Goal: Communication & Community: Answer question/provide support

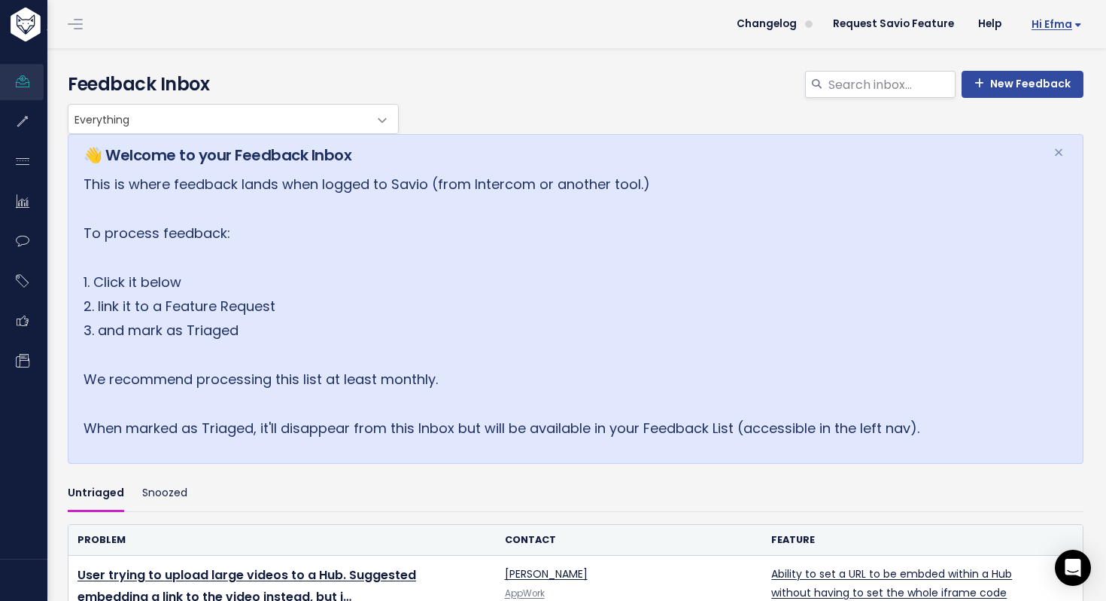
click at [1051, 23] on span "Hi Efma" at bounding box center [1057, 24] width 50 height 11
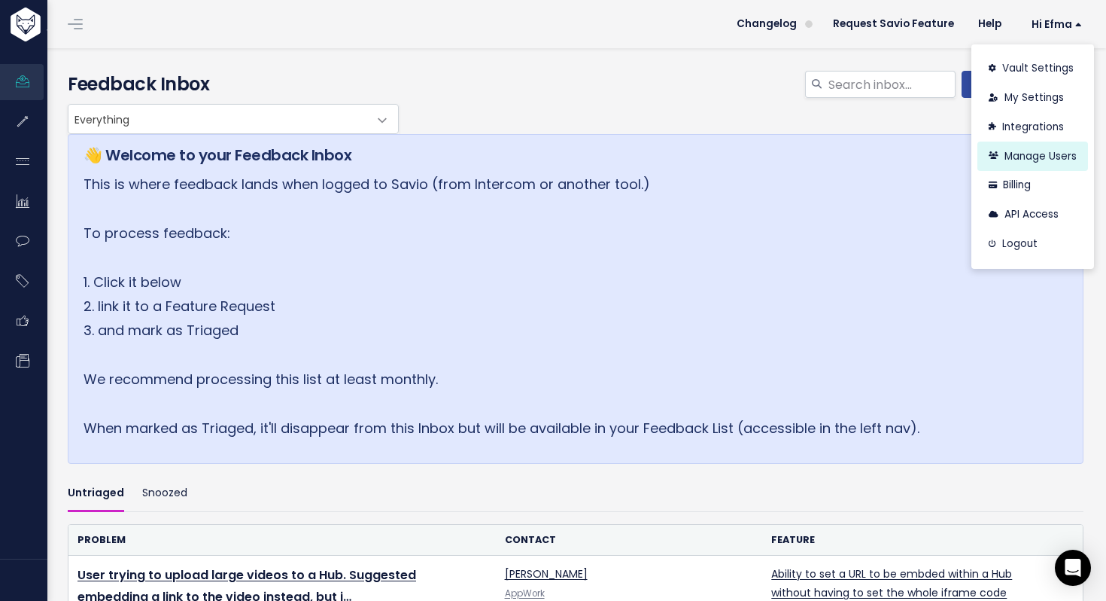
click at [1026, 154] on link "Manage Users" at bounding box center [1033, 155] width 111 height 29
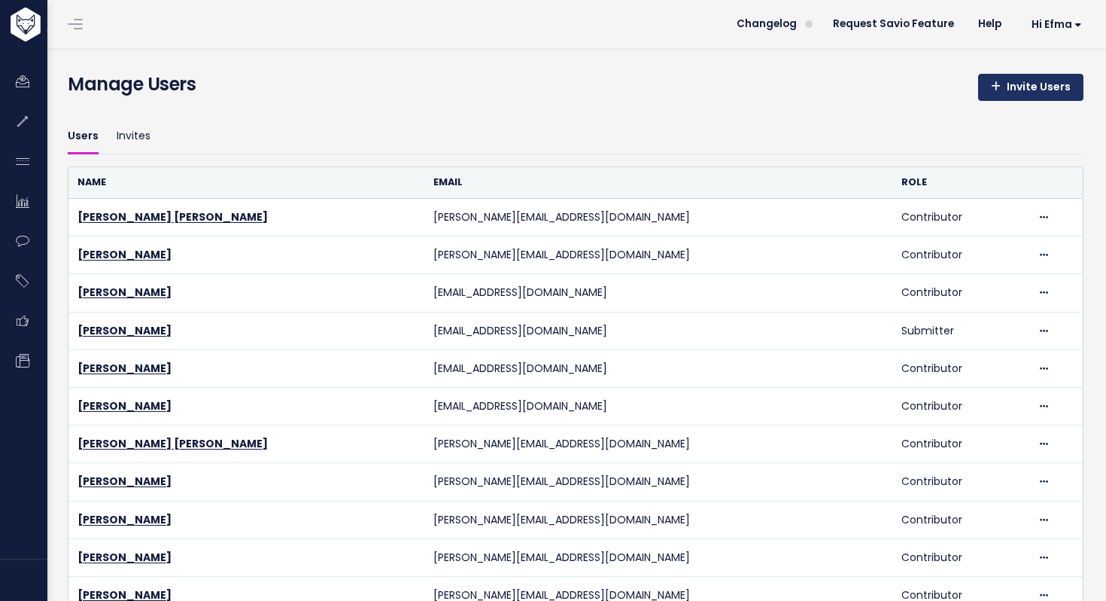
click at [1012, 90] on link "Invite Users" at bounding box center [1030, 87] width 105 height 27
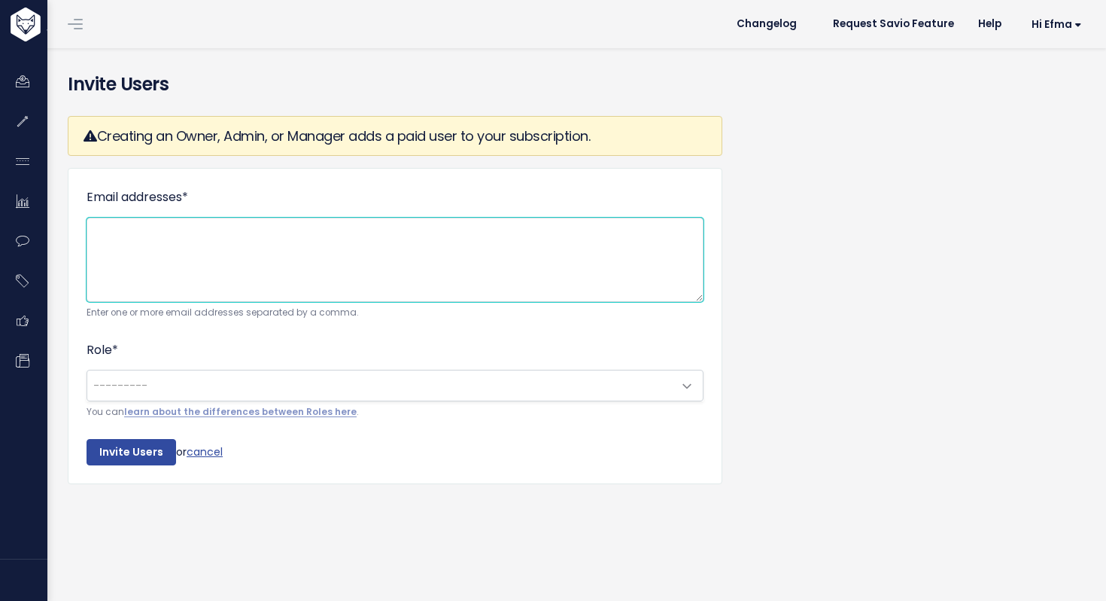
click at [435, 263] on textarea "Email addresses *" at bounding box center [395, 260] width 617 height 84
paste textarea "[PERSON_NAME][EMAIL_ADDRESS][DOMAIN_NAME]"
type textarea "[PERSON_NAME][EMAIL_ADDRESS][DOMAIN_NAME]"
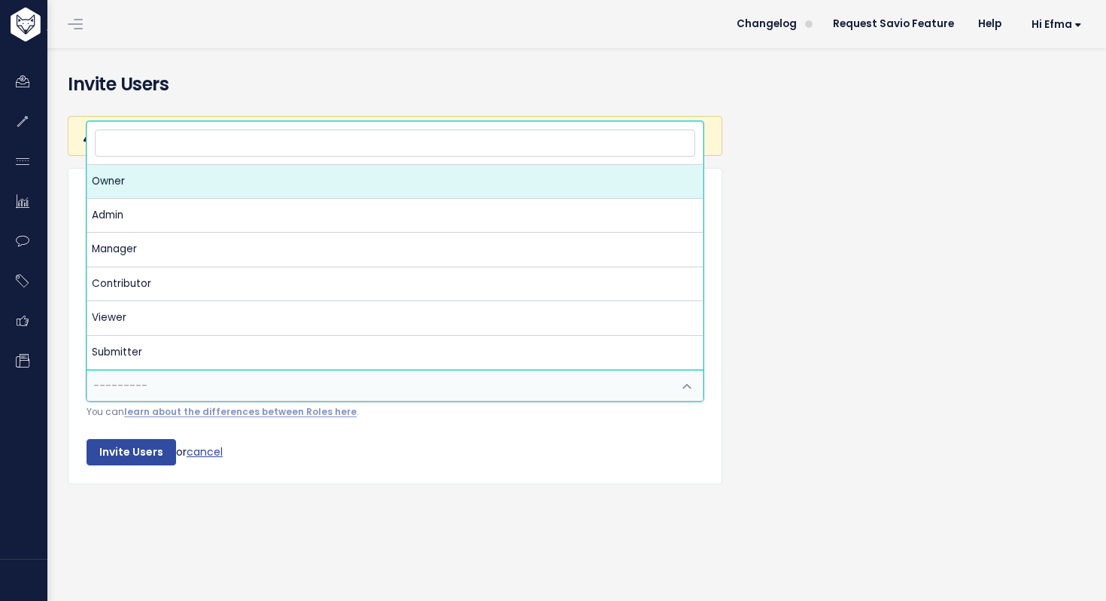
click at [421, 388] on span "---------" at bounding box center [380, 385] width 586 height 30
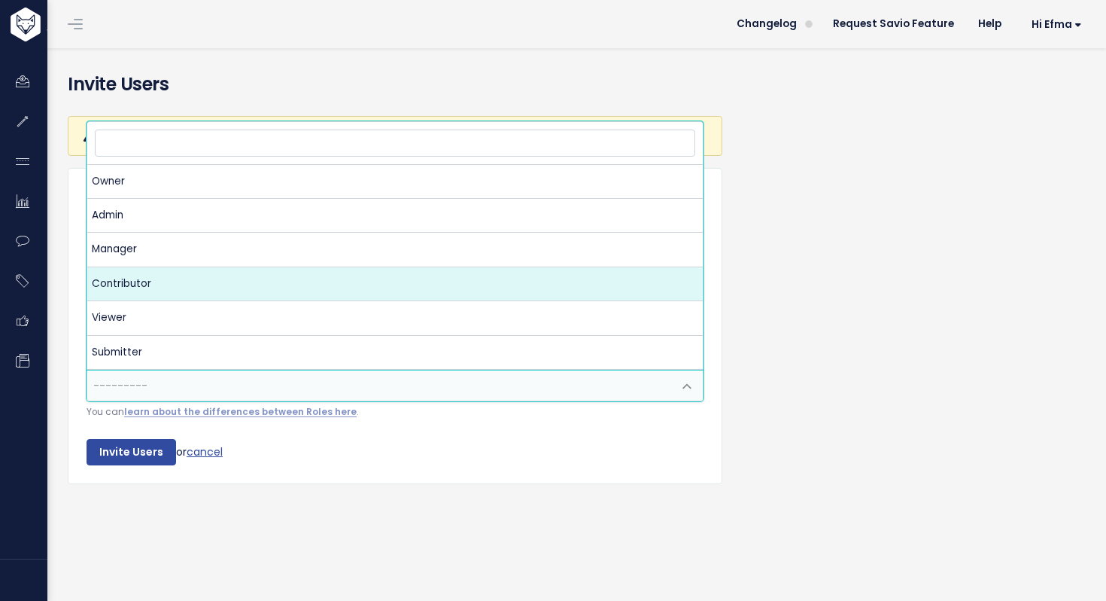
select select "CONTRIBUTOR"
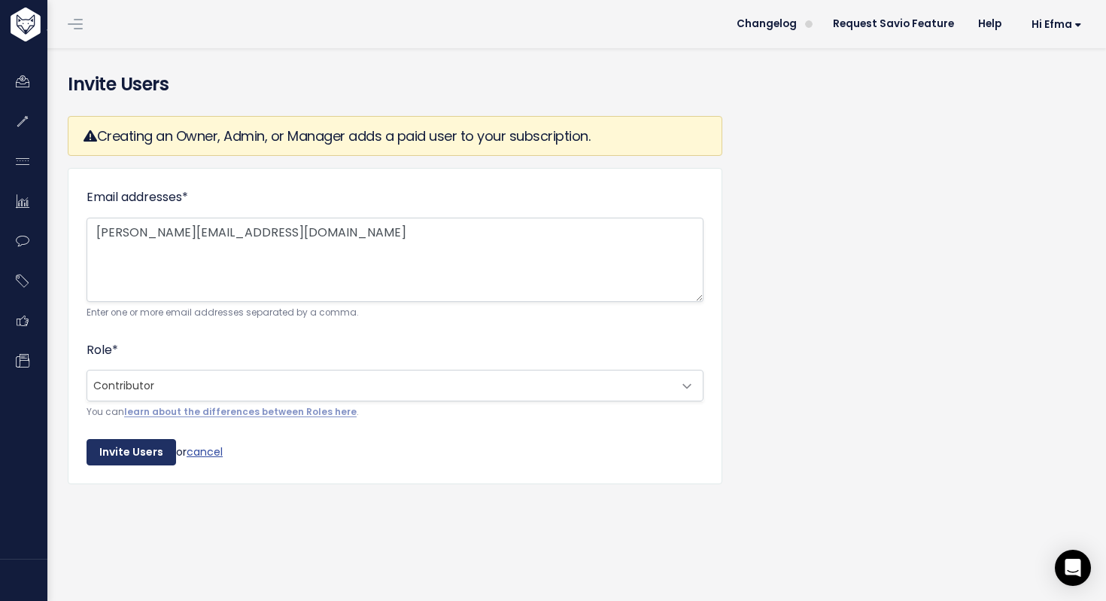
click at [143, 448] on input "Invite Users" at bounding box center [132, 452] width 90 height 27
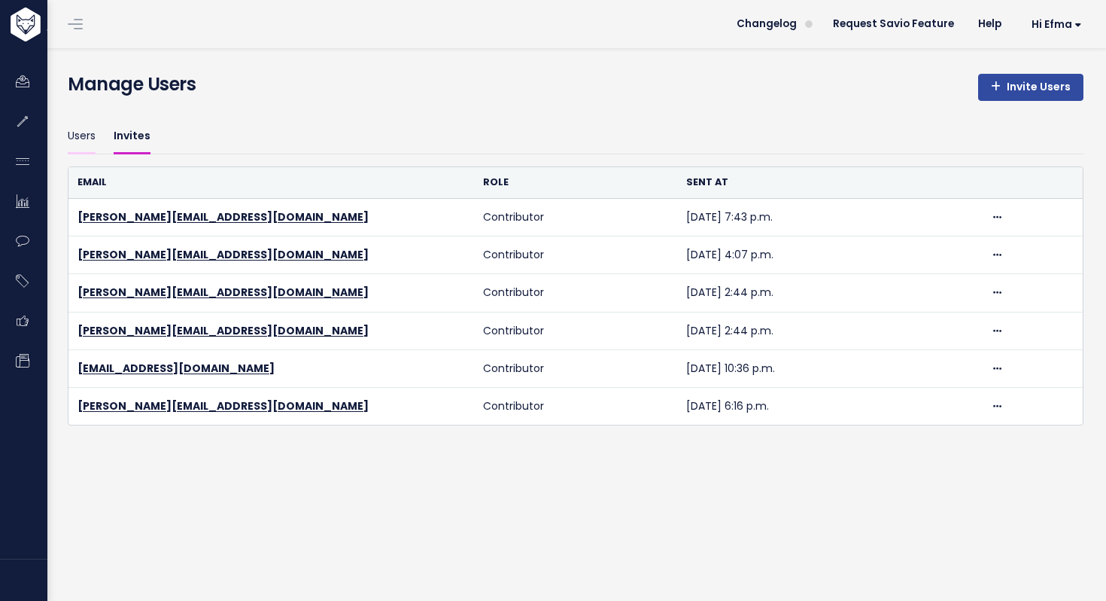
click at [82, 138] on link "Users" at bounding box center [82, 136] width 28 height 35
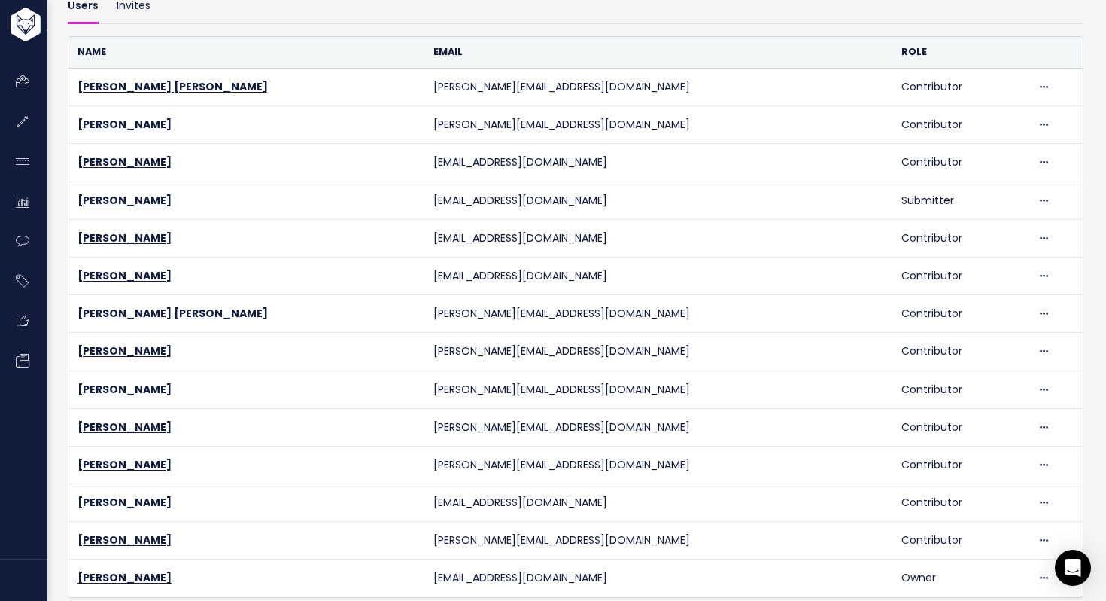
scroll to position [161, 0]
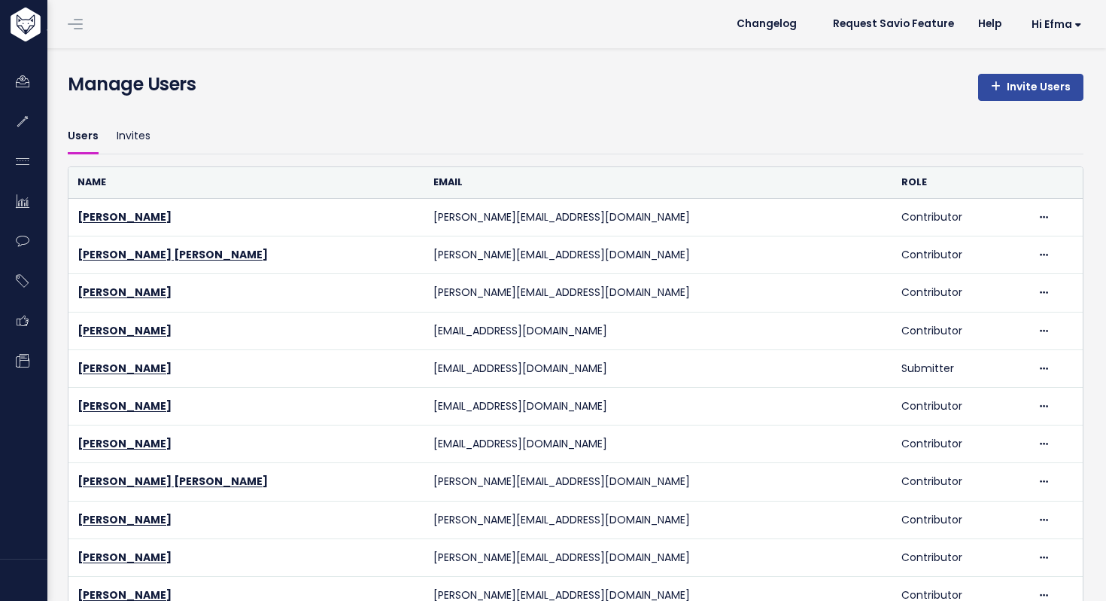
scroll to position [161, 0]
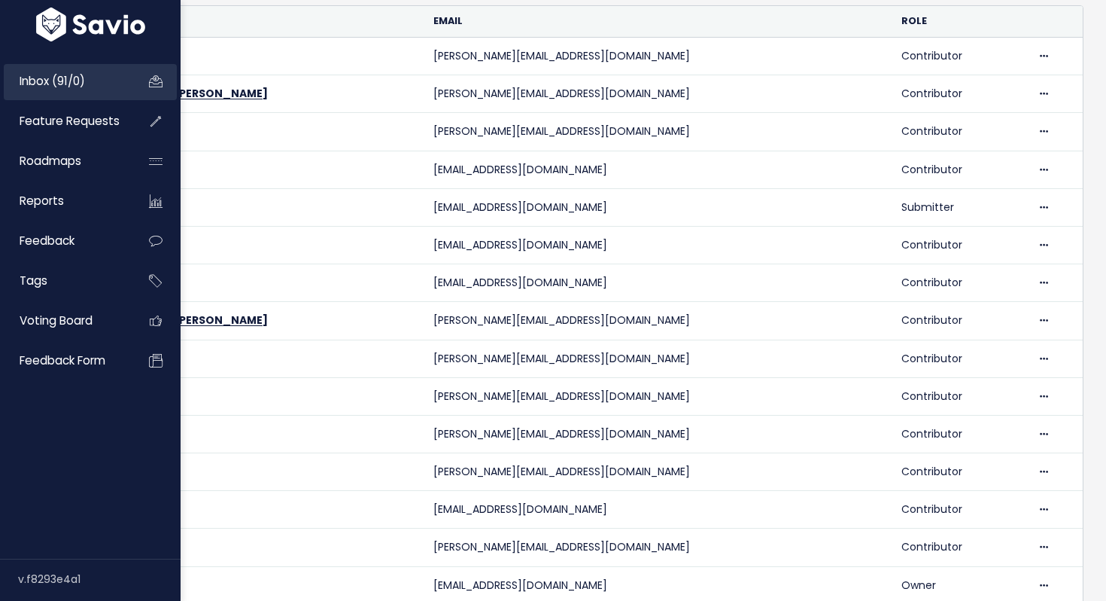
click at [49, 83] on span "Inbox (91/0)" at bounding box center [52, 81] width 65 height 16
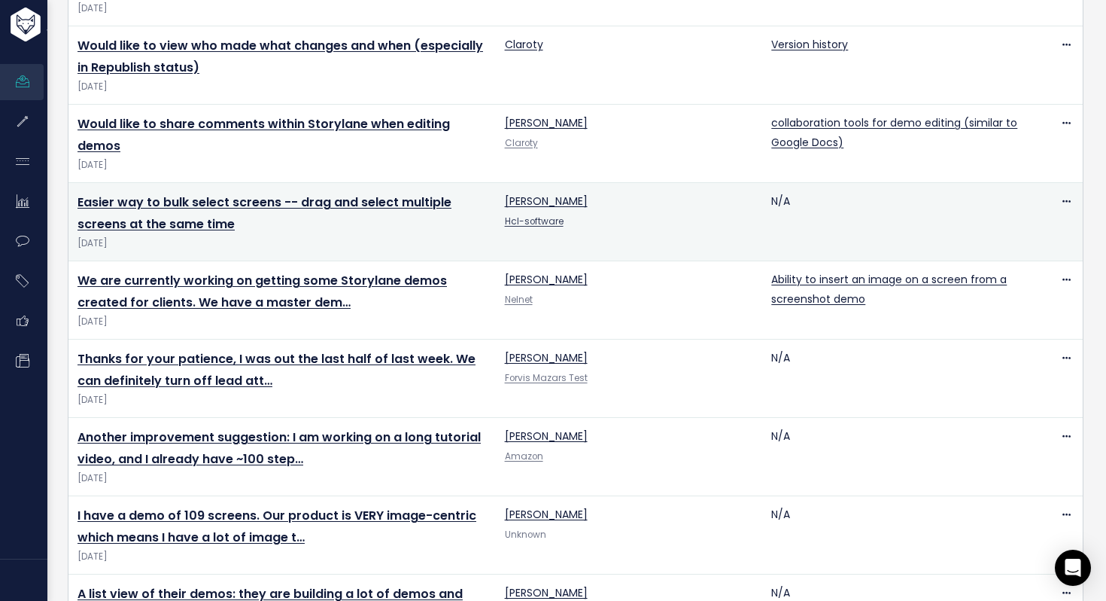
scroll to position [613, 0]
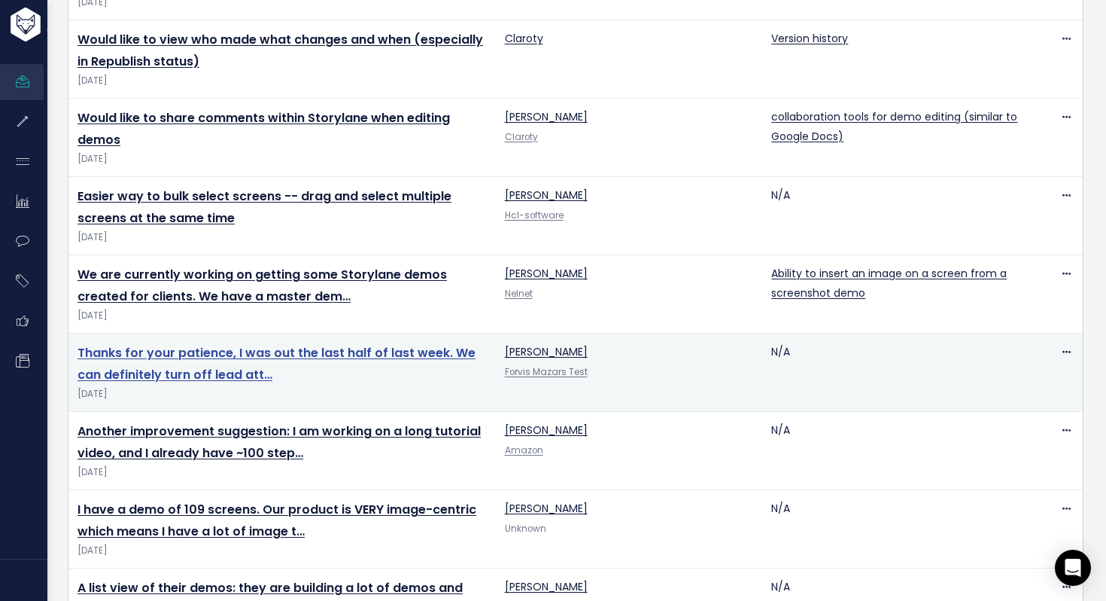
click at [391, 356] on link "Thanks for your patience, I was out the last half of last week. We can definite…" at bounding box center [277, 363] width 398 height 39
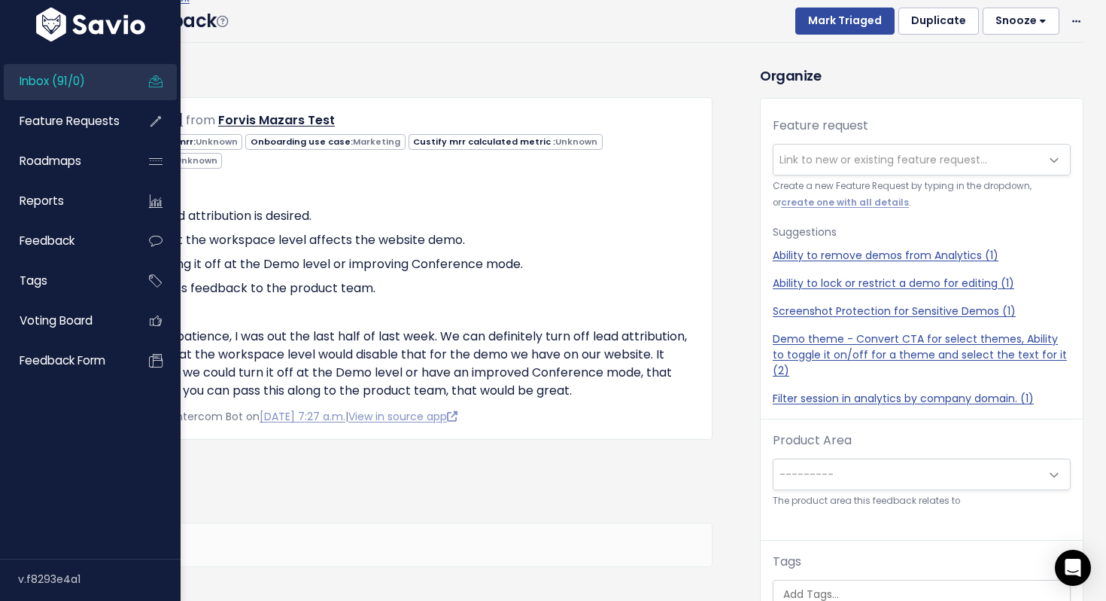
click at [33, 82] on span "Inbox (91/0)" at bounding box center [52, 81] width 65 height 16
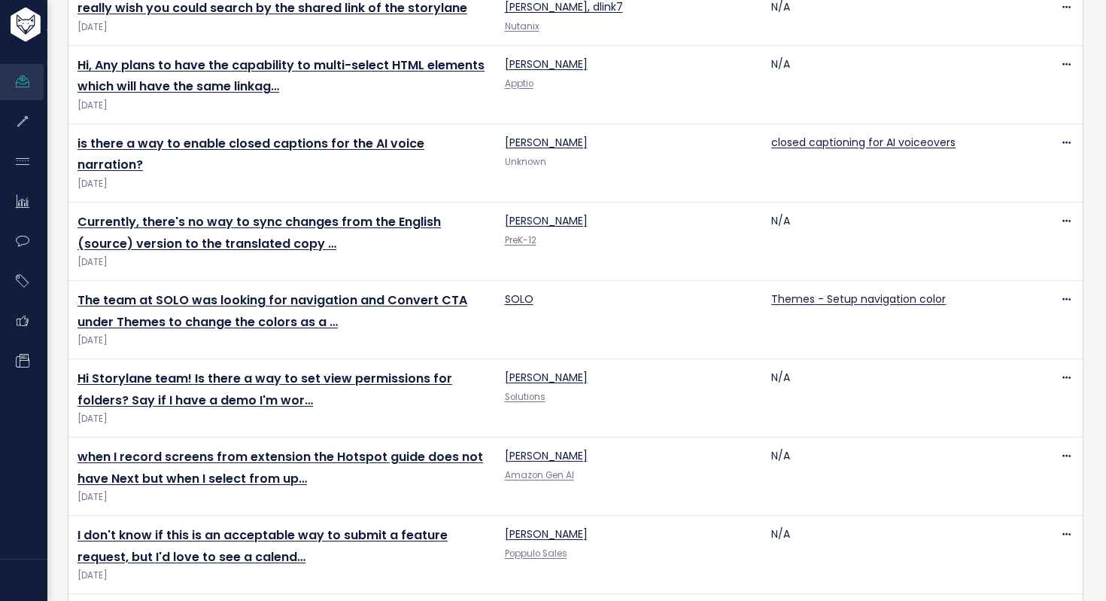
scroll to position [3859, 0]
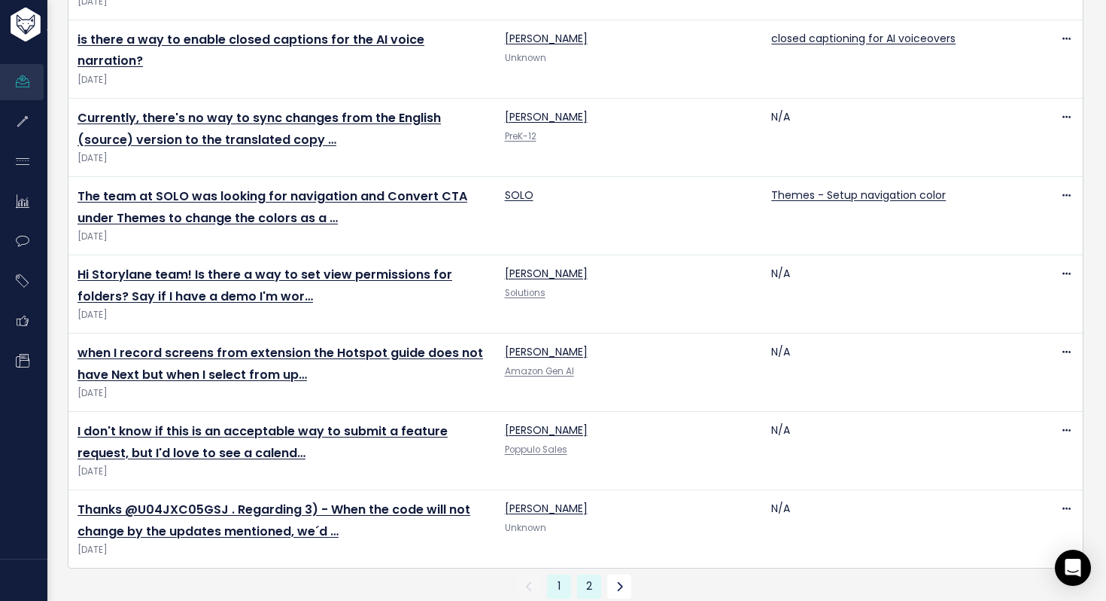
click at [596, 574] on link "2" at bounding box center [589, 586] width 24 height 24
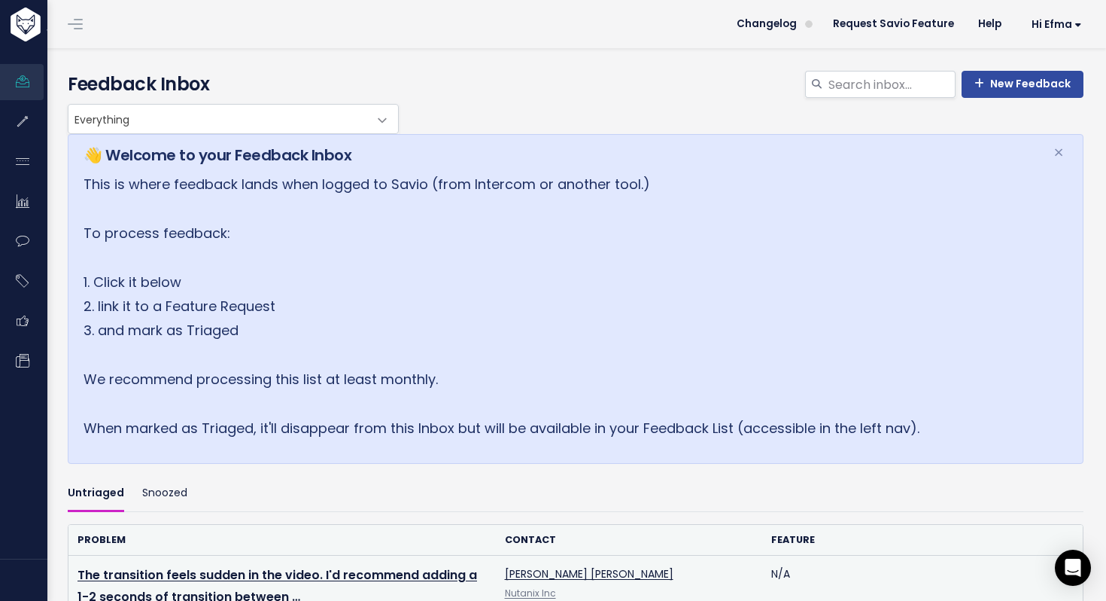
click at [1054, 568] on div "Edit Delete" at bounding box center [1056, 573] width 35 height 19
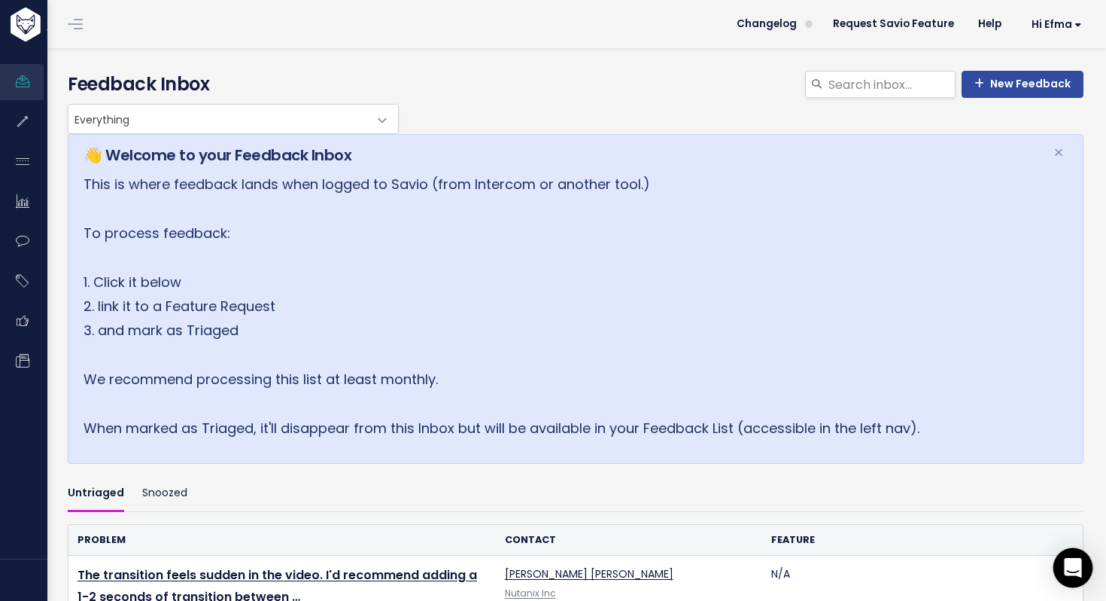
click at [1072, 567] on icon "Open Intercom Messenger" at bounding box center [1072, 568] width 17 height 20
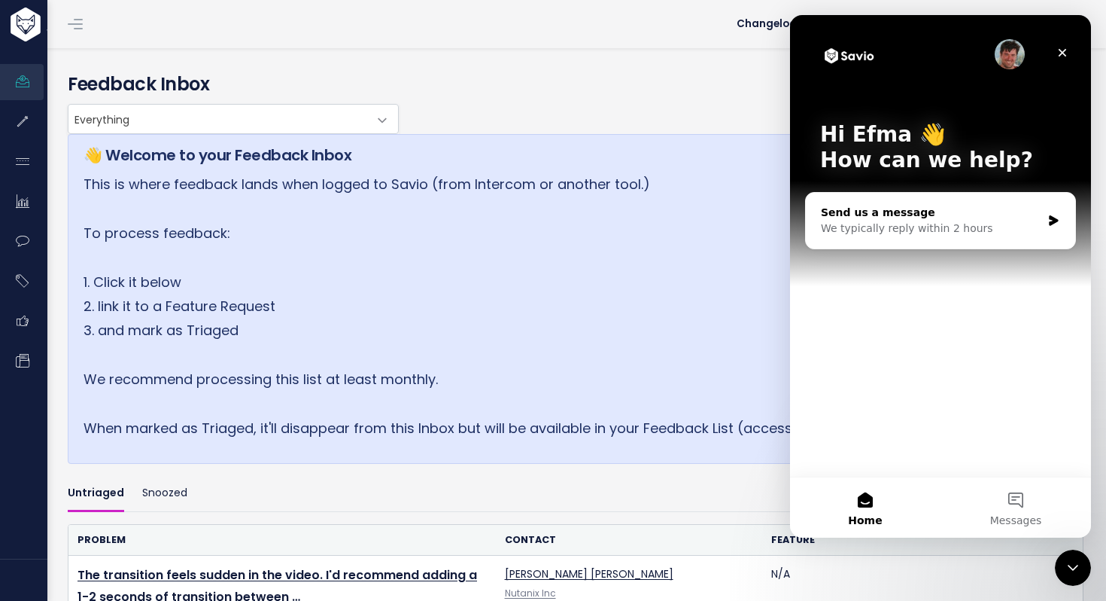
click at [971, 234] on div "We typically reply within 2 hours" at bounding box center [931, 229] width 221 height 16
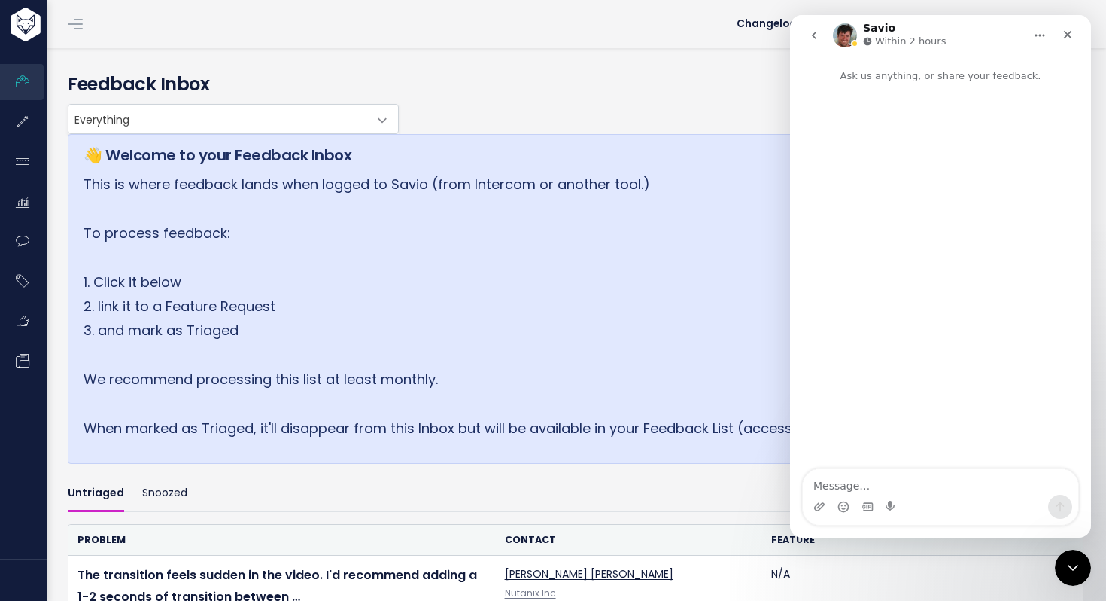
click at [821, 32] on button "go back" at bounding box center [814, 35] width 29 height 29
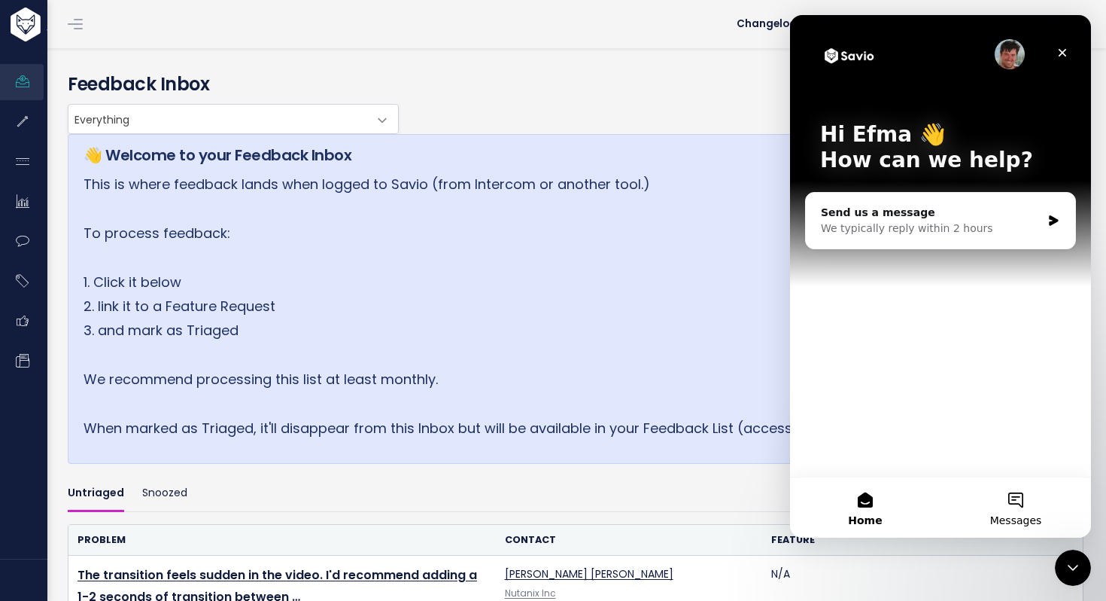
click at [1020, 513] on button "Messages" at bounding box center [1016, 507] width 151 height 60
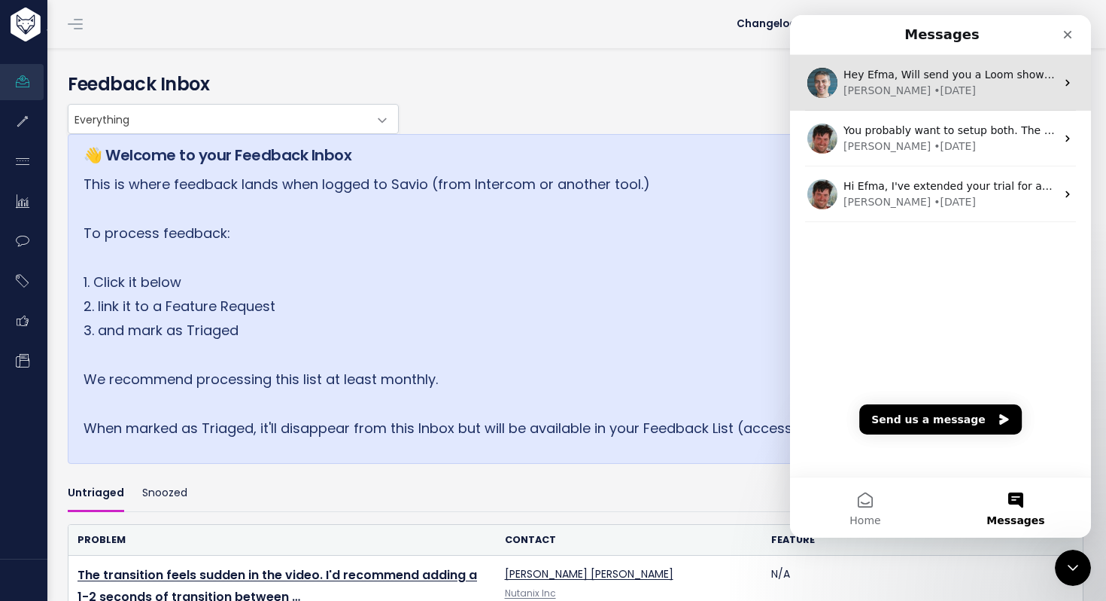
click at [952, 85] on div "Kareem • 10w ago" at bounding box center [950, 91] width 212 height 16
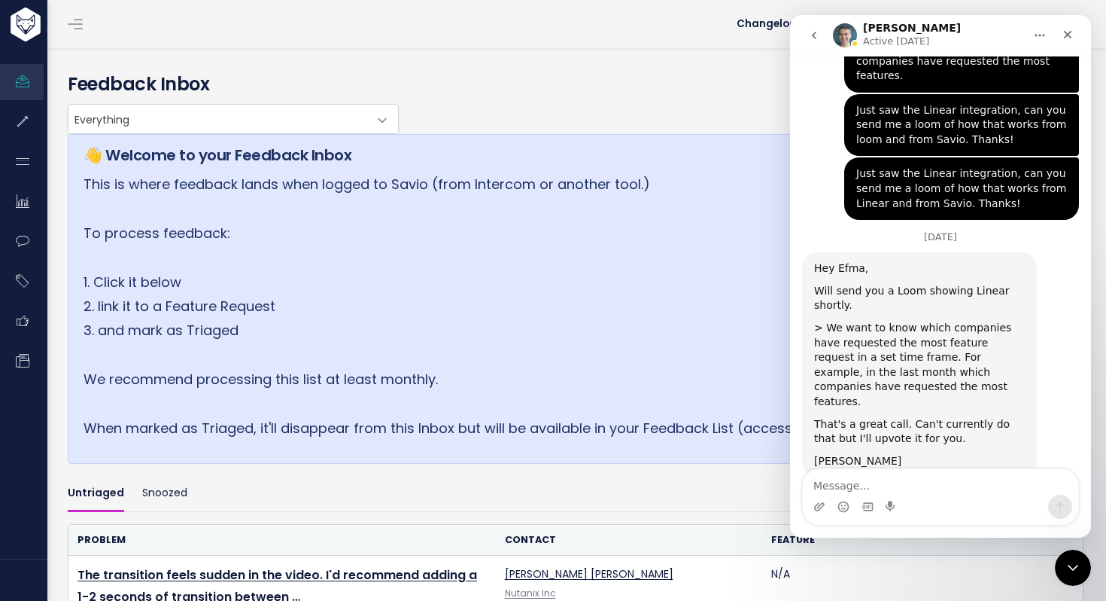
scroll to position [481, 0]
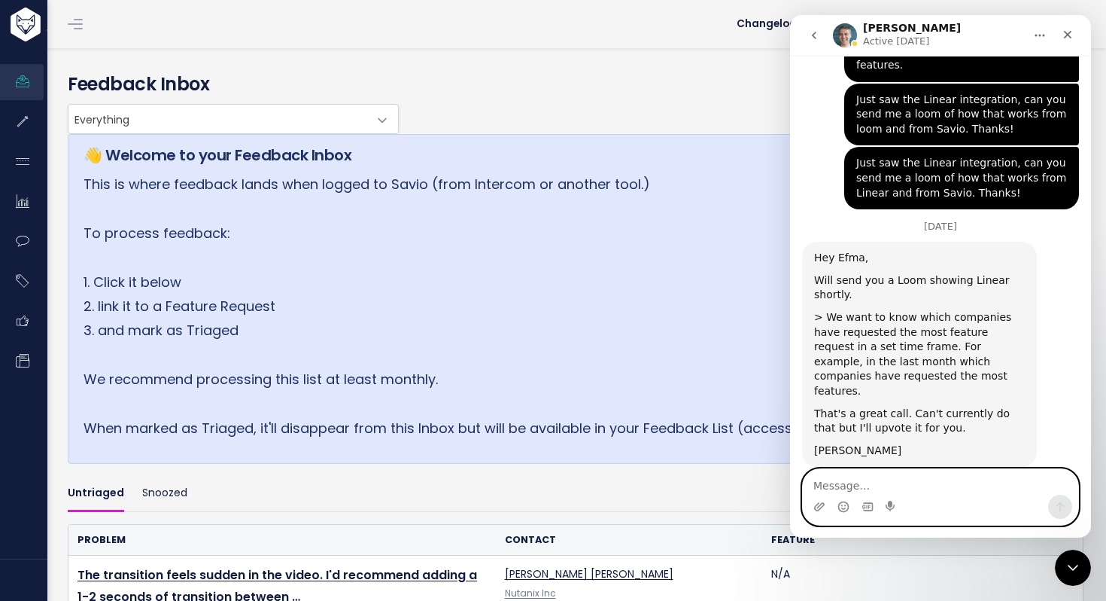
click at [890, 487] on textarea "Message…" at bounding box center [940, 482] width 275 height 26
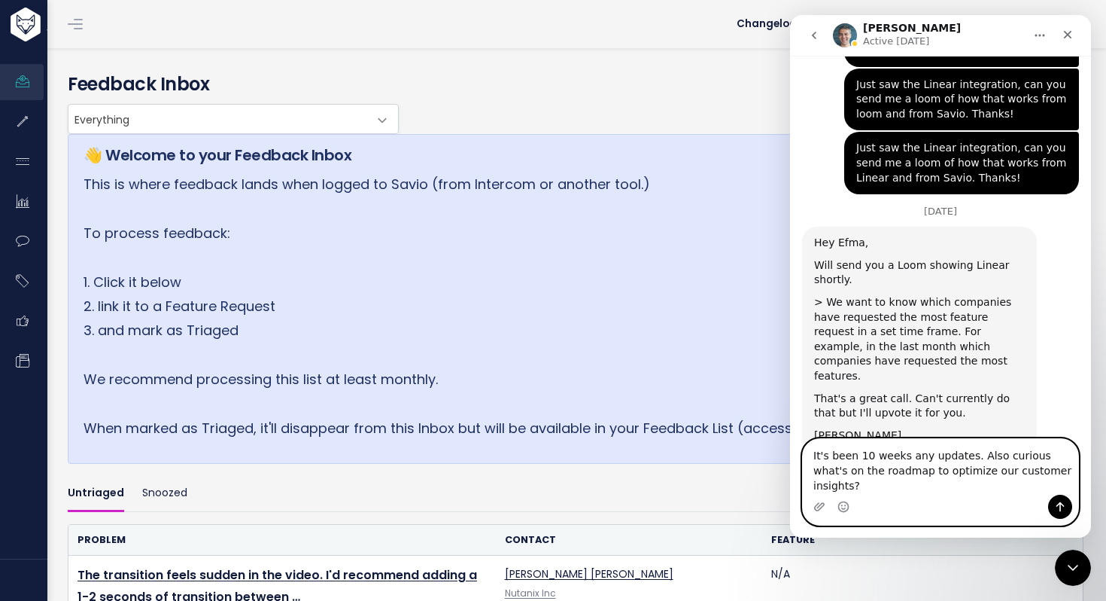
click at [968, 470] on textarea "It's been 10 weeks any updates. Also curious what's on the roadmap to optimize …" at bounding box center [940, 467] width 275 height 56
drag, startPoint x: 1056, startPoint y: 487, endPoint x: 1018, endPoint y: 485, distance: 38.5
click at [1018, 485] on textarea "It's been 10 weeks any updates... Also curious what's on the roadmap to optimiz…" at bounding box center [940, 467] width 275 height 56
type textarea "It's been 10 weeks any updates... Also curious what's on the roadmap to optimiz…"
click at [1061, 501] on icon "Send a message…" at bounding box center [1060, 507] width 12 height 12
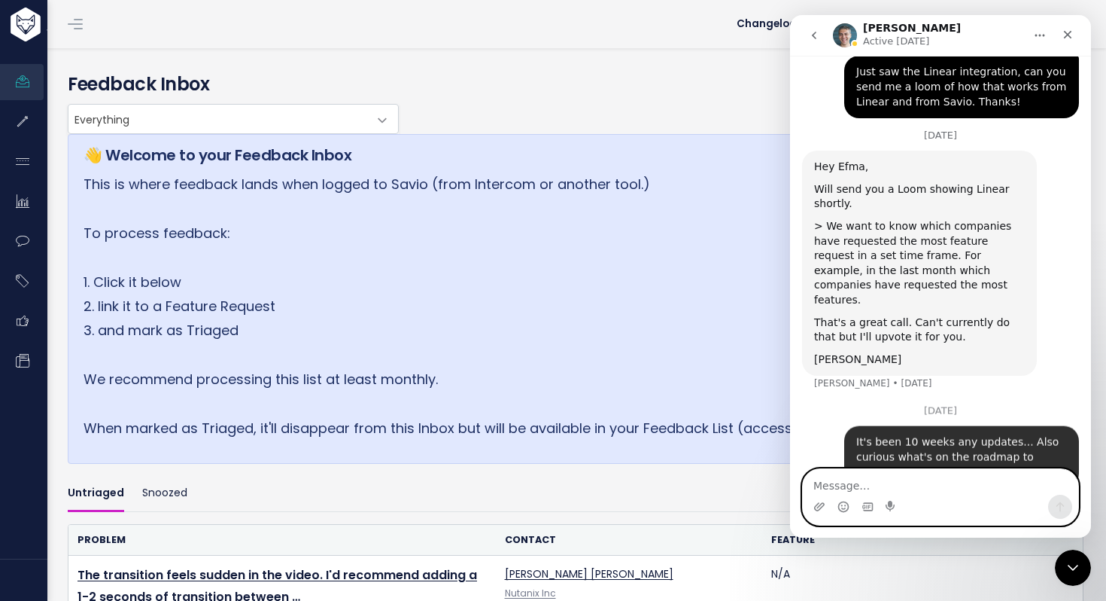
scroll to position [576, 0]
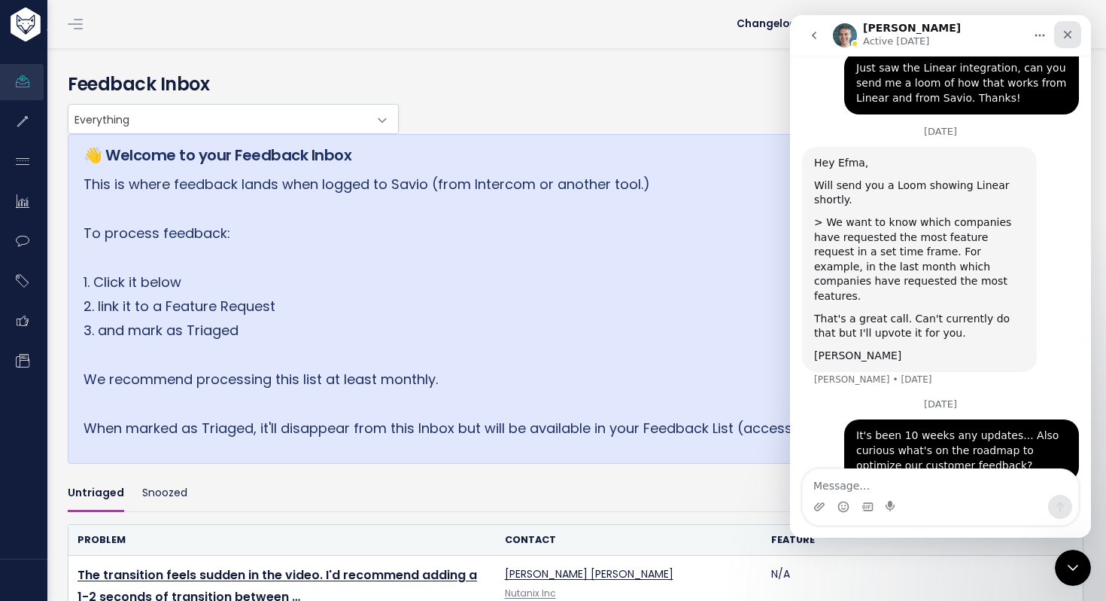
click at [1070, 38] on icon "Close" at bounding box center [1068, 35] width 8 height 8
